Goal: Task Accomplishment & Management: Complete application form

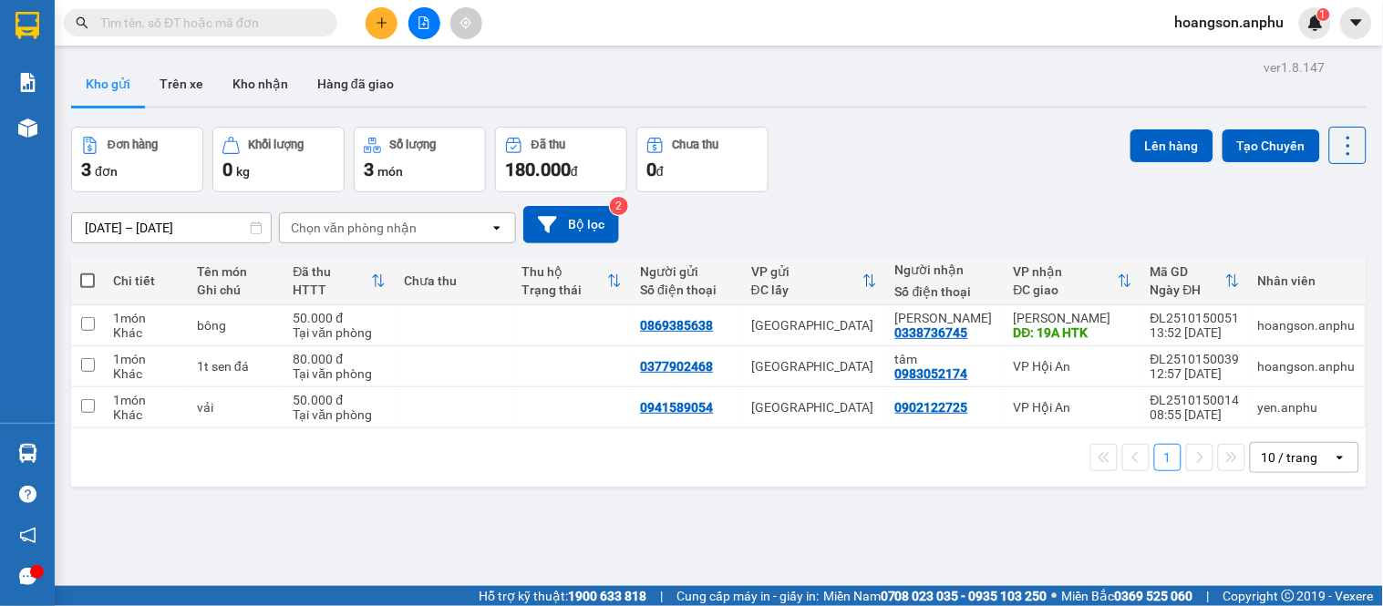
click at [366, 5] on div "Kết quả [PERSON_NAME] ( 0 ) Bộ lọc No Data hoangson.anphu 1" at bounding box center [691, 23] width 1383 height 46
click at [370, 13] on button at bounding box center [382, 23] width 32 height 32
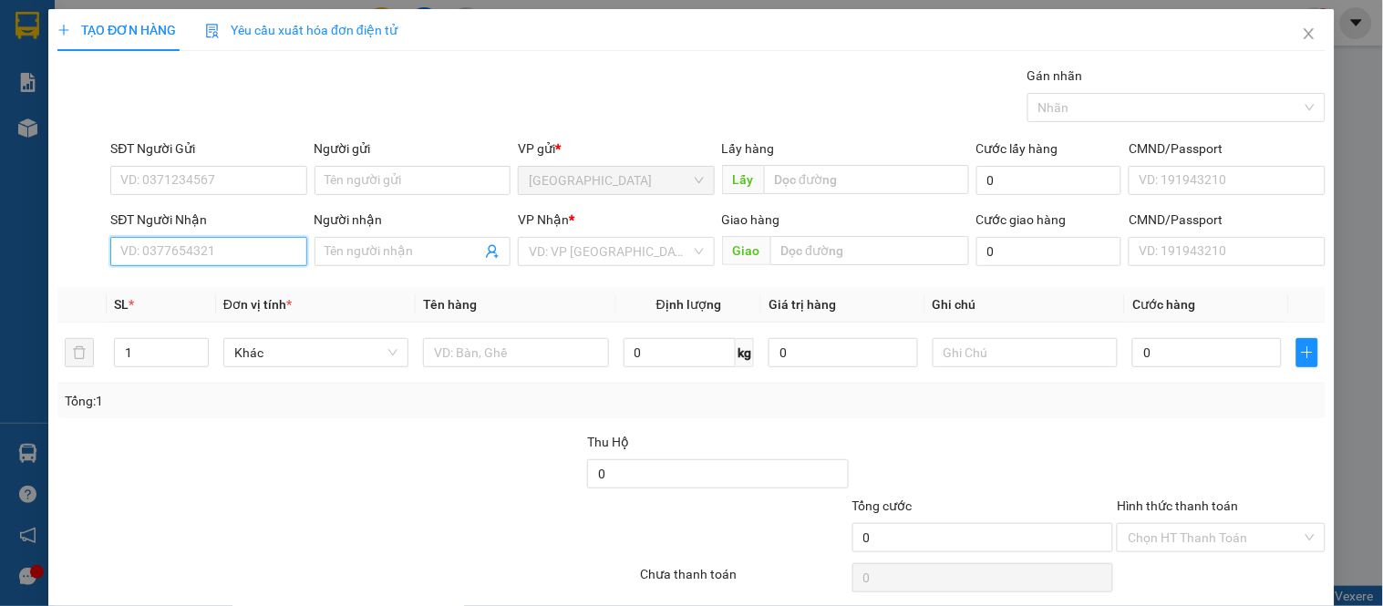
click at [191, 251] on input "SĐT Người Nhận" at bounding box center [208, 251] width 196 height 29
click at [230, 290] on div "0947233793 - [PERSON_NAME]" at bounding box center [210, 288] width 180 height 20
type input "0947233793"
type input "[PERSON_NAME]"
type input "40.000"
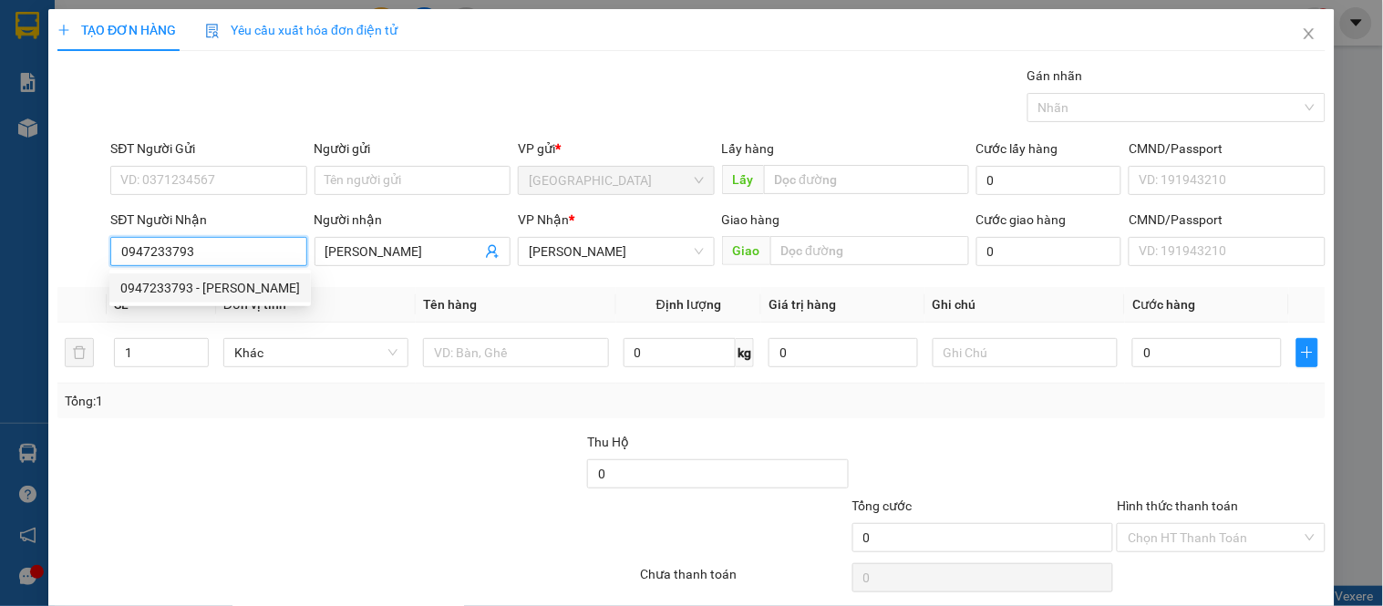
type input "40.000"
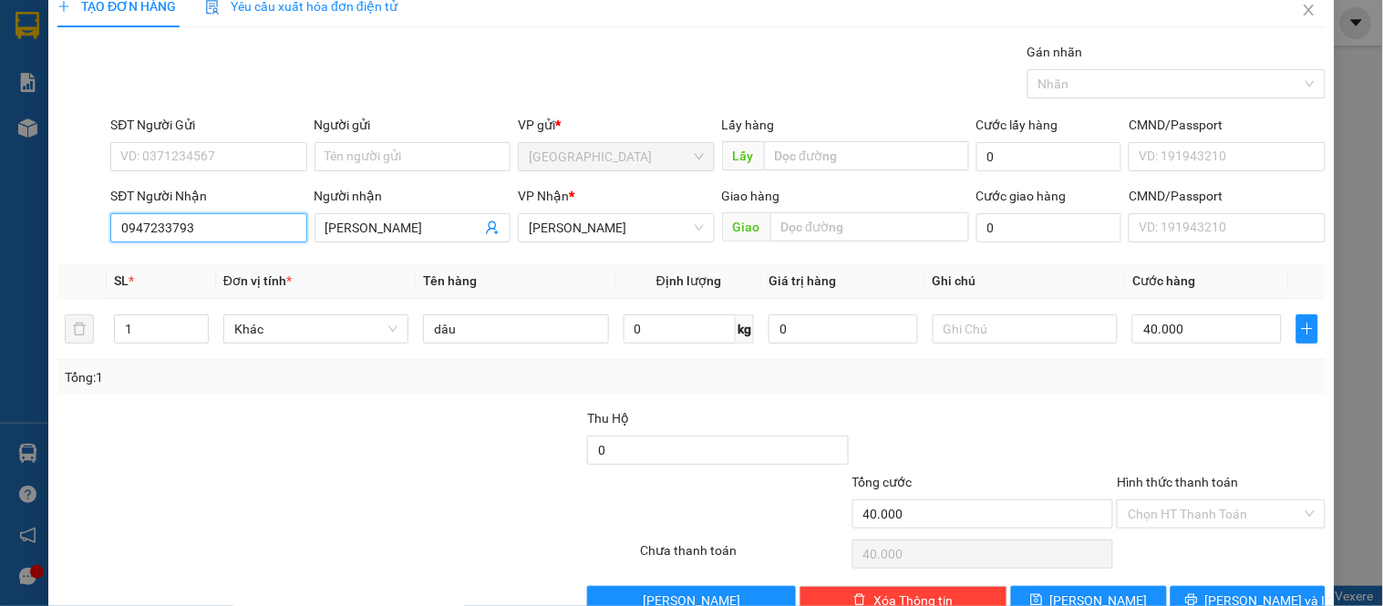
scroll to position [67, 0]
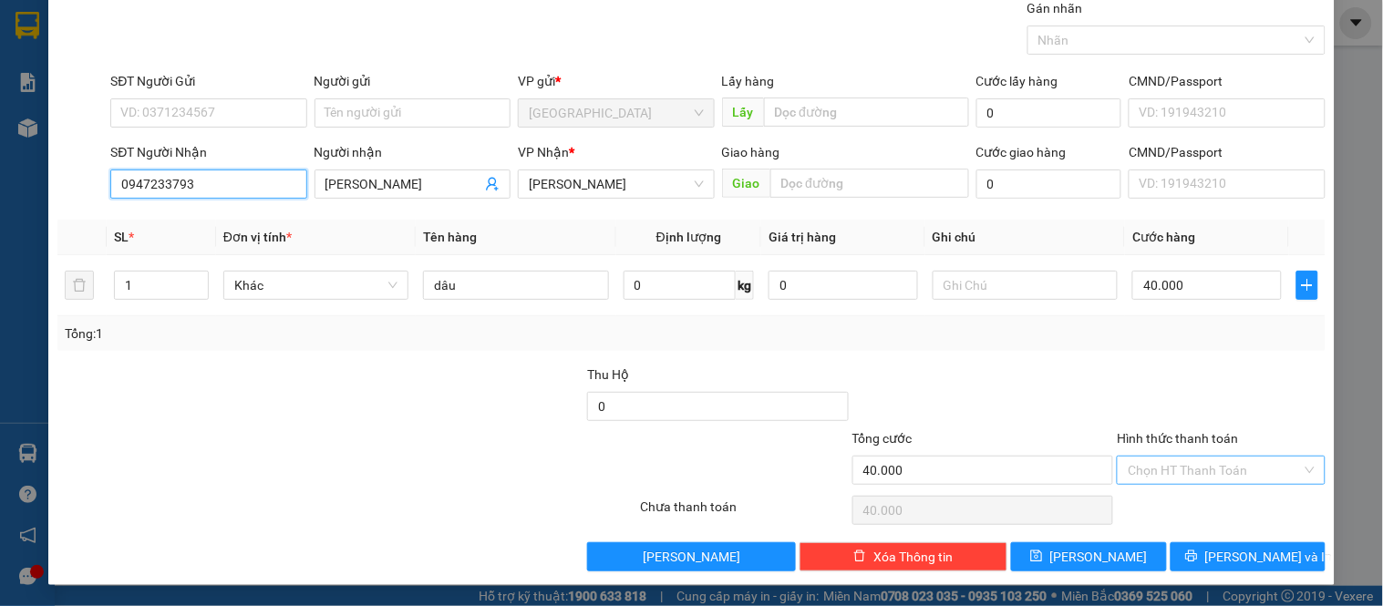
type input "0947233793"
click at [779, 478] on input "Hình thức thanh toán" at bounding box center [1214, 470] width 173 height 27
click at [779, 416] on div at bounding box center [1220, 397] width 211 height 64
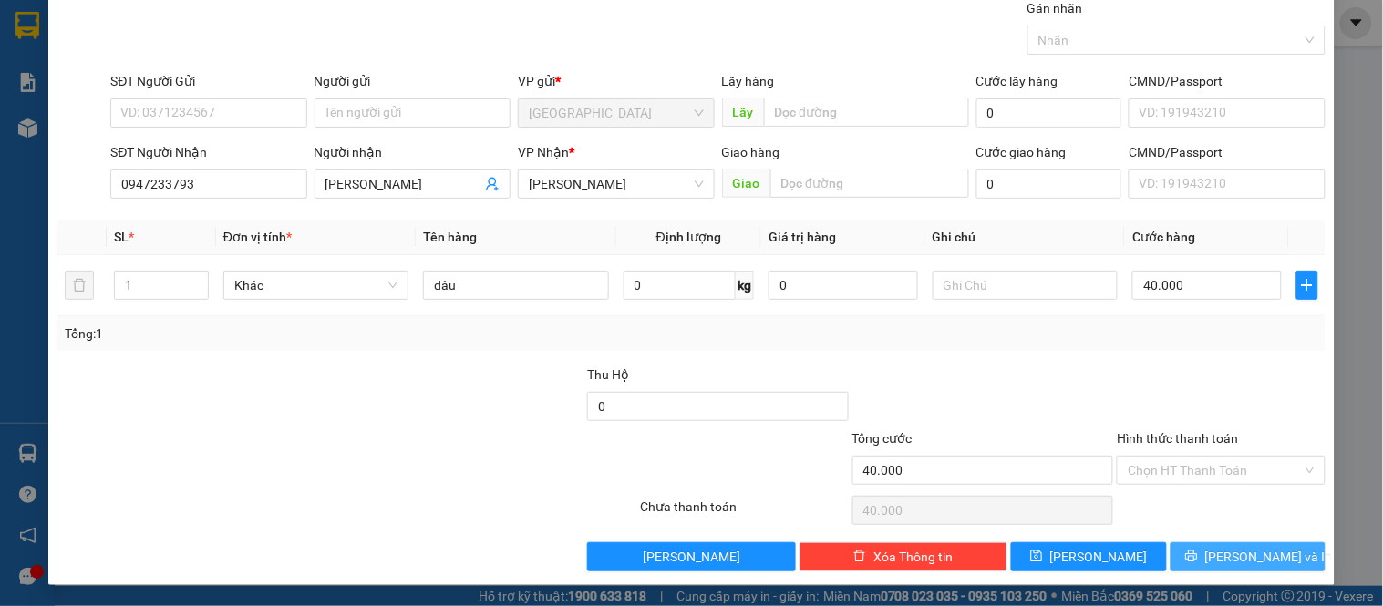
click at [779, 545] on button "[PERSON_NAME] và In" at bounding box center [1247, 556] width 155 height 29
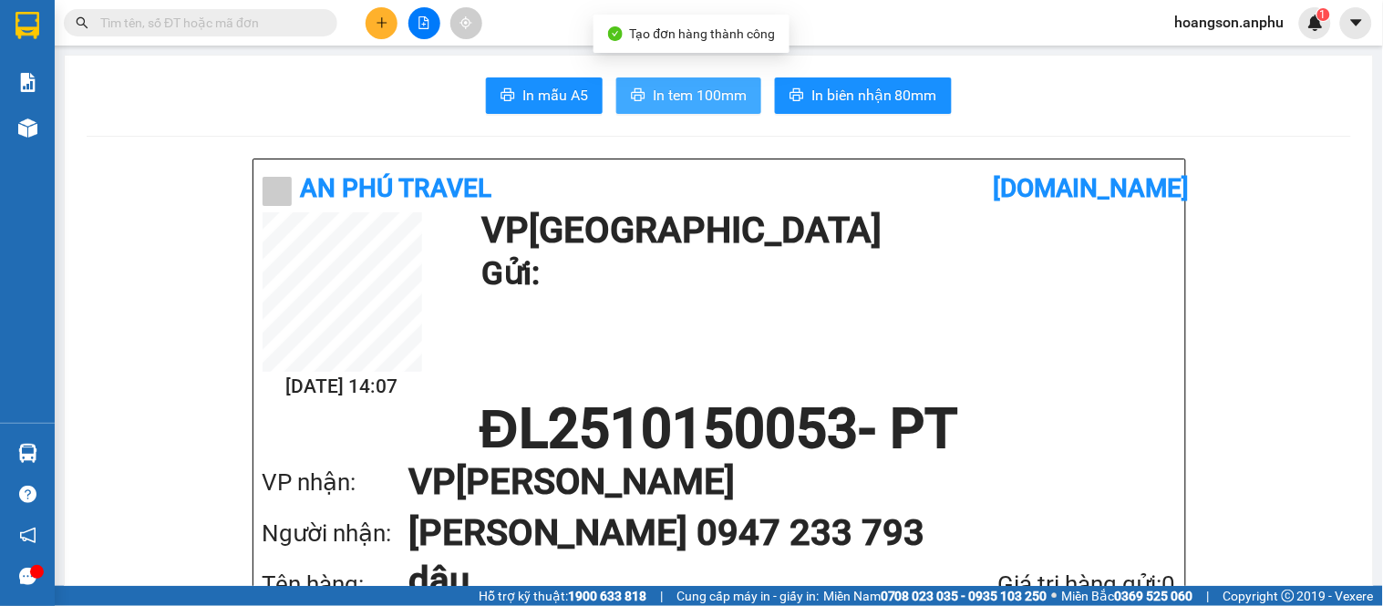
click at [663, 106] on span "In tem 100mm" at bounding box center [700, 95] width 94 height 23
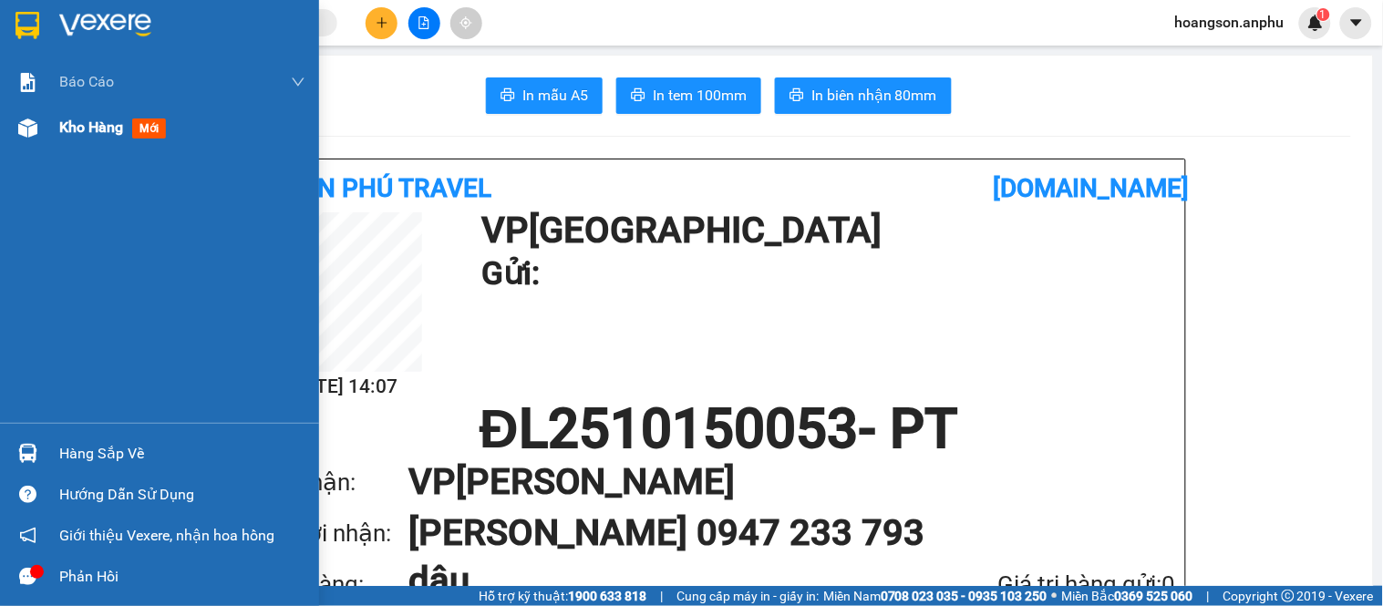
click at [116, 129] on span "Kho hàng" at bounding box center [91, 126] width 64 height 17
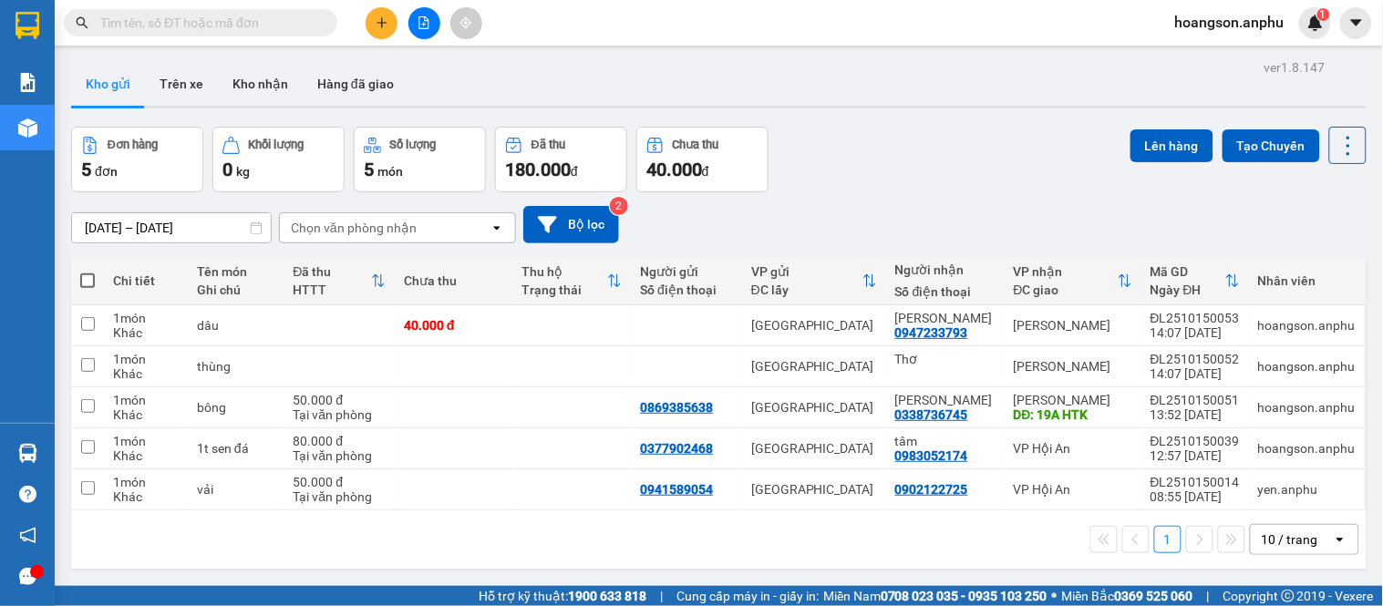
click at [426, 29] on button at bounding box center [424, 23] width 32 height 32
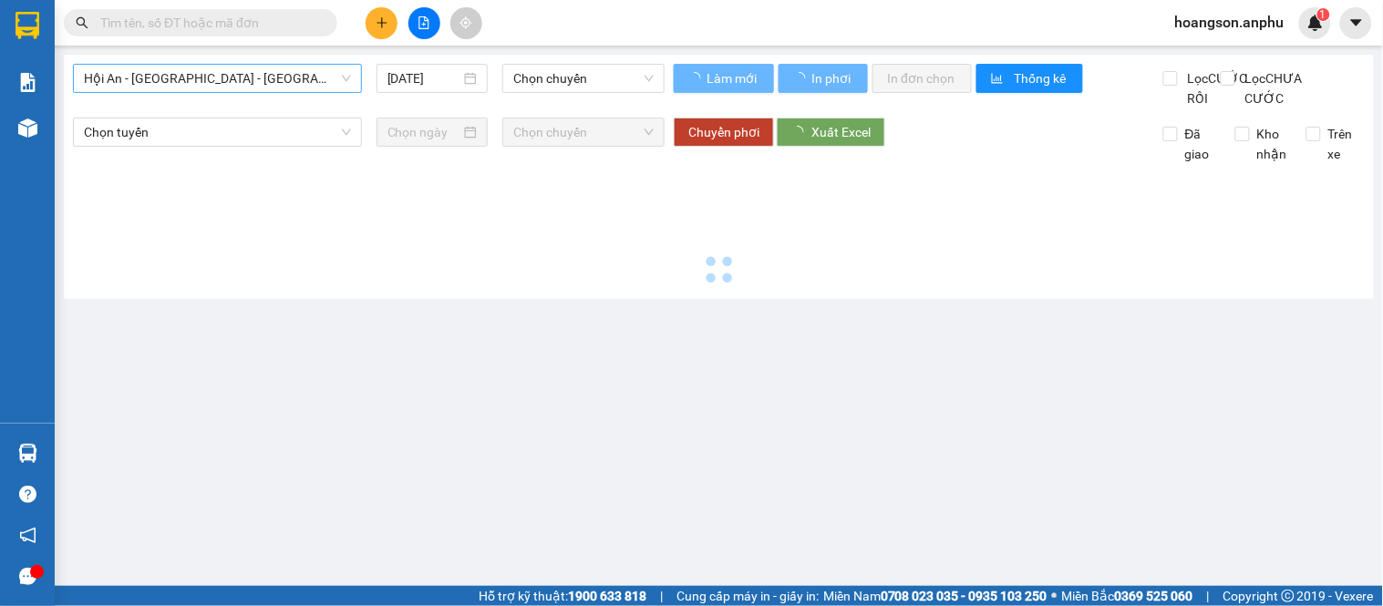
click at [179, 89] on span "Hội An - [GEOGRAPHIC_DATA] - [GEOGRAPHIC_DATA]" at bounding box center [217, 78] width 267 height 27
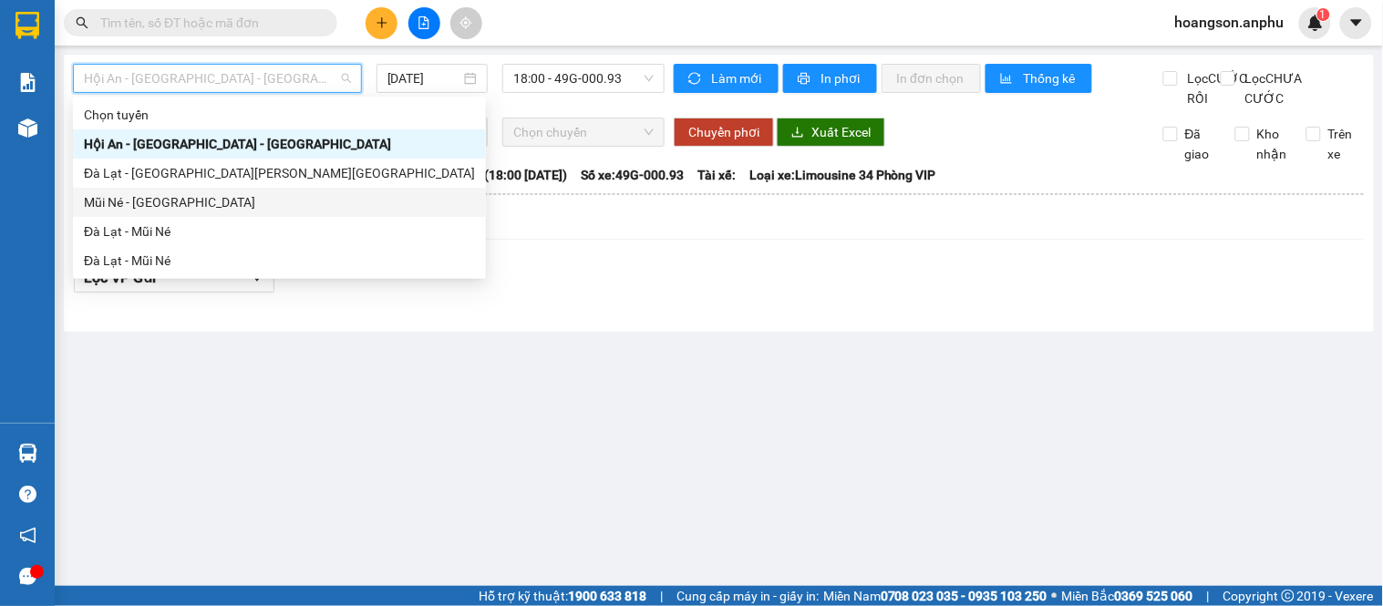
click at [149, 198] on div "Mũi Né - [GEOGRAPHIC_DATA]" at bounding box center [279, 202] width 391 height 20
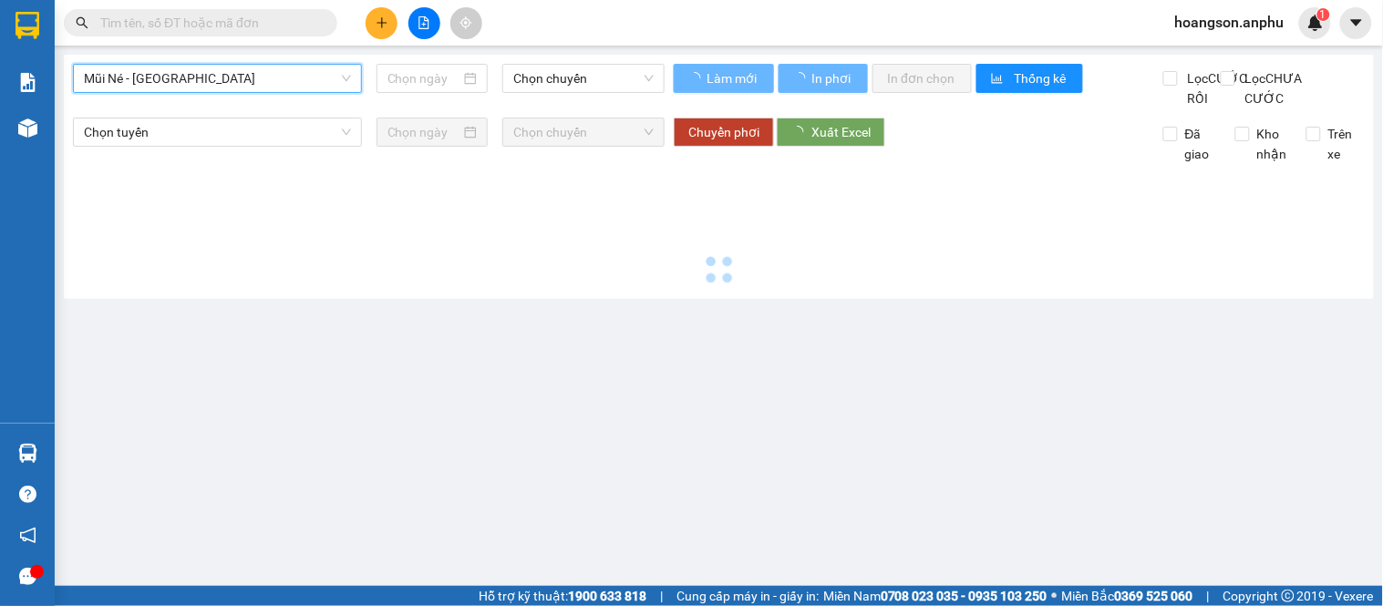
type input "[DATE]"
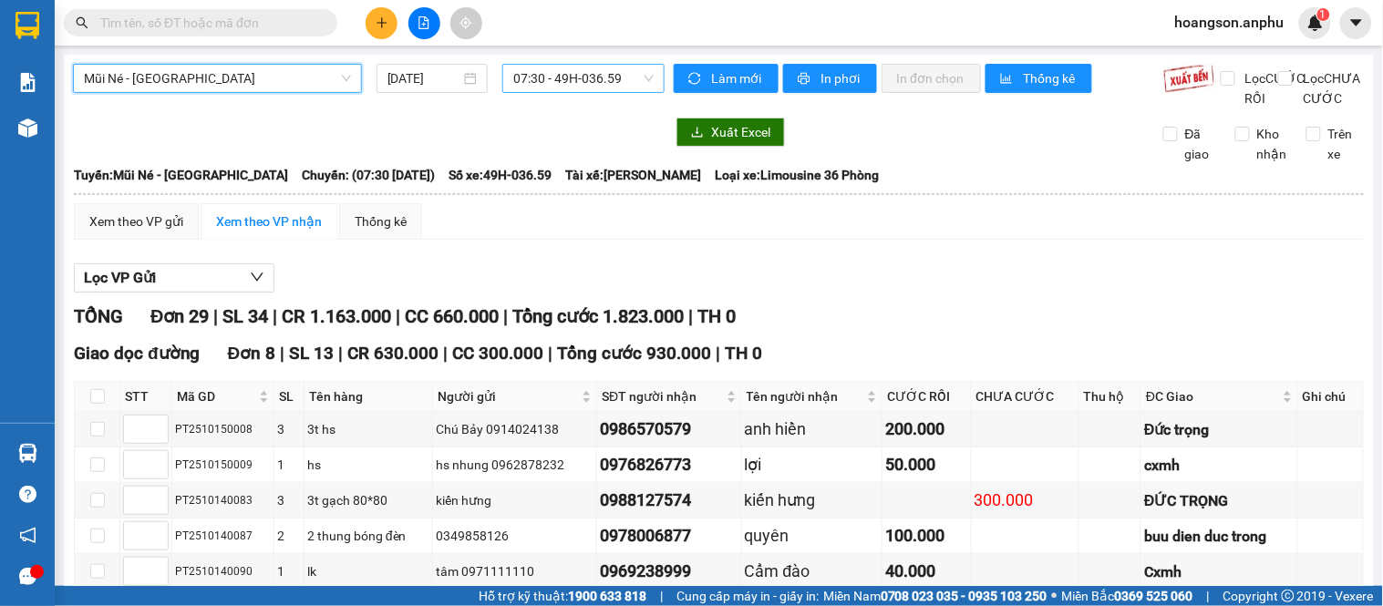
click at [554, 74] on span "07:30 - 49H-036.59" at bounding box center [583, 78] width 140 height 27
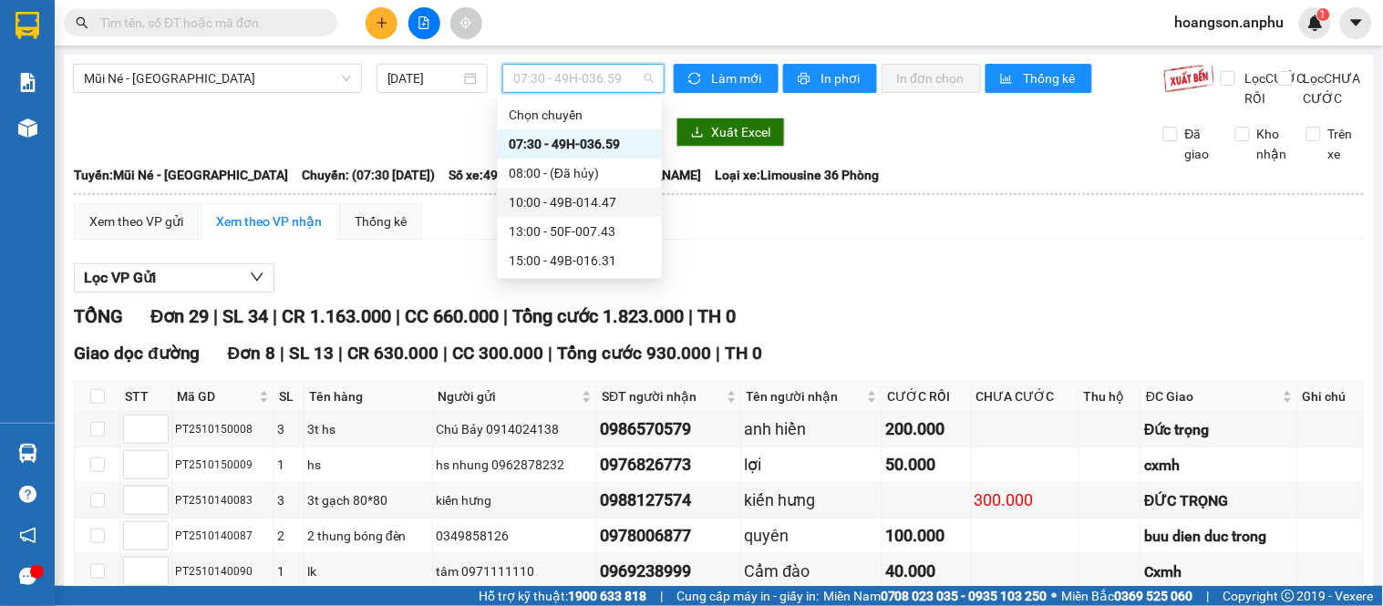
click at [553, 205] on div "10:00 - 49B-014.47" at bounding box center [580, 202] width 142 height 20
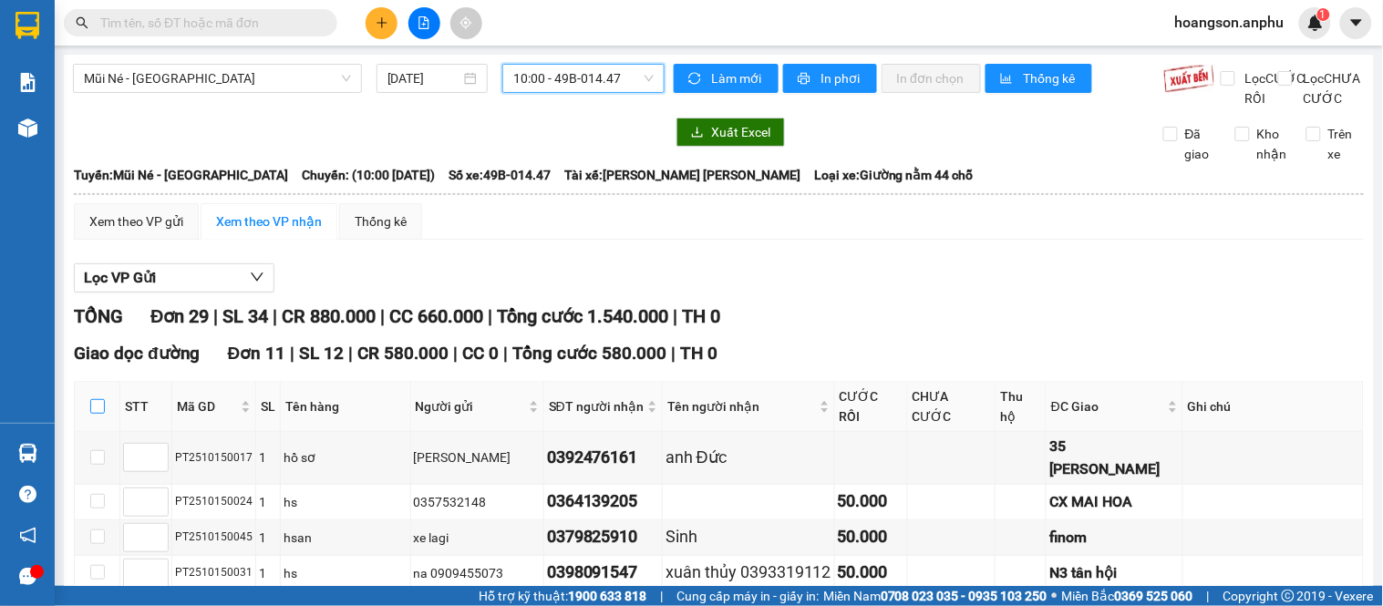
click at [95, 414] on input "checkbox" at bounding box center [97, 406] width 15 height 15
checkbox input "true"
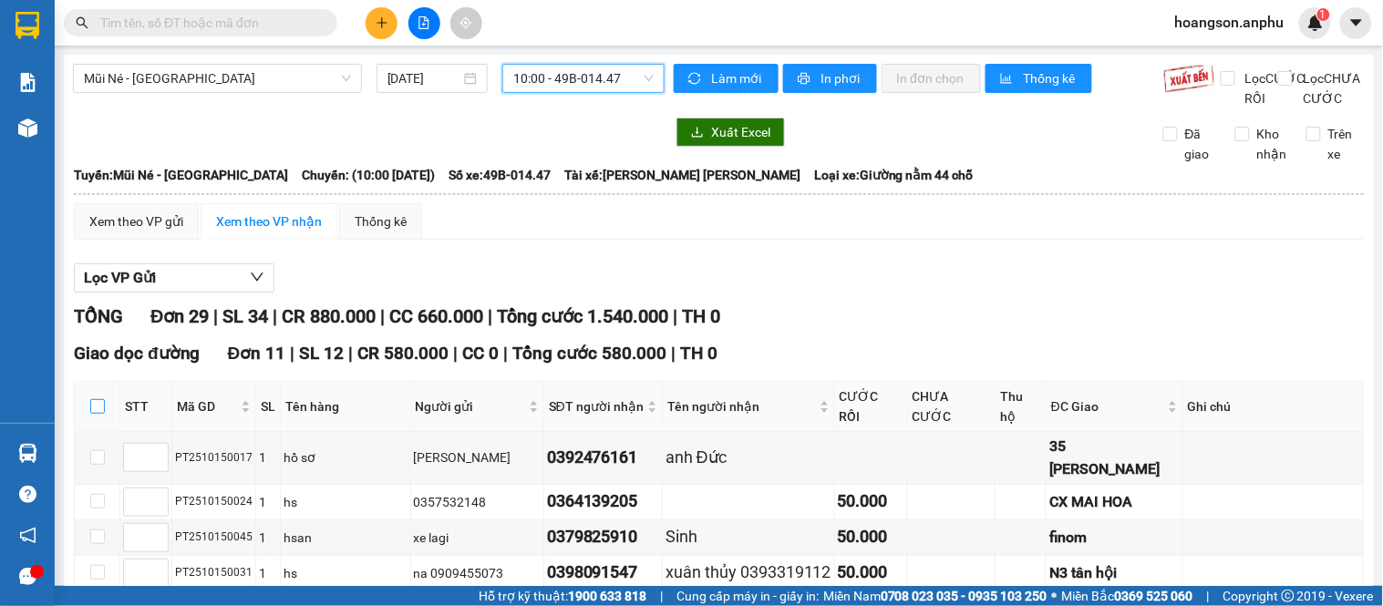
checkbox input "true"
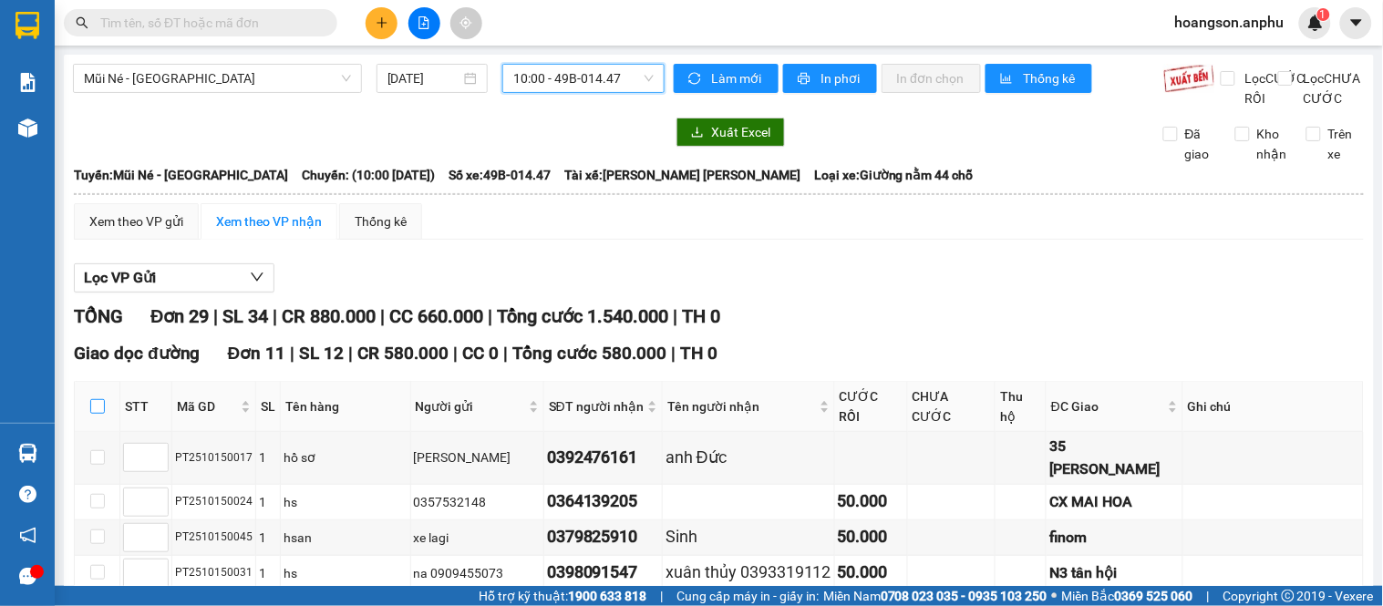
checkbox input "true"
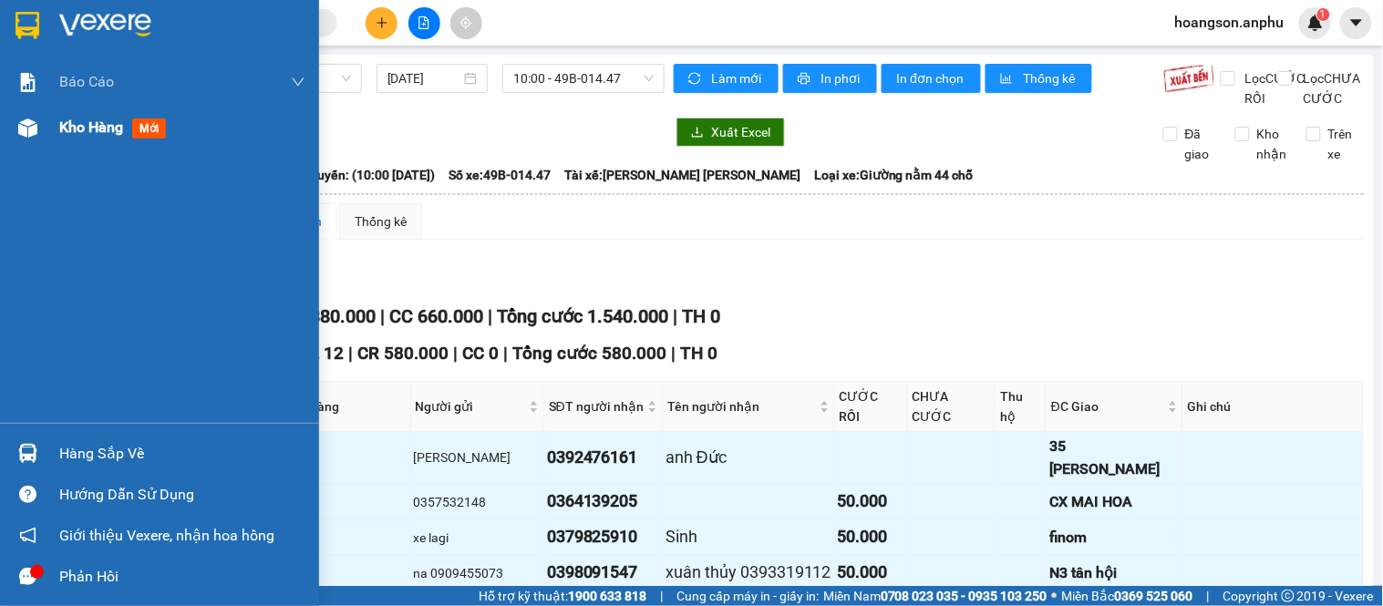
click at [57, 132] on div "Kho hàng mới" at bounding box center [159, 128] width 319 height 46
